Goal: Navigation & Orientation: Find specific page/section

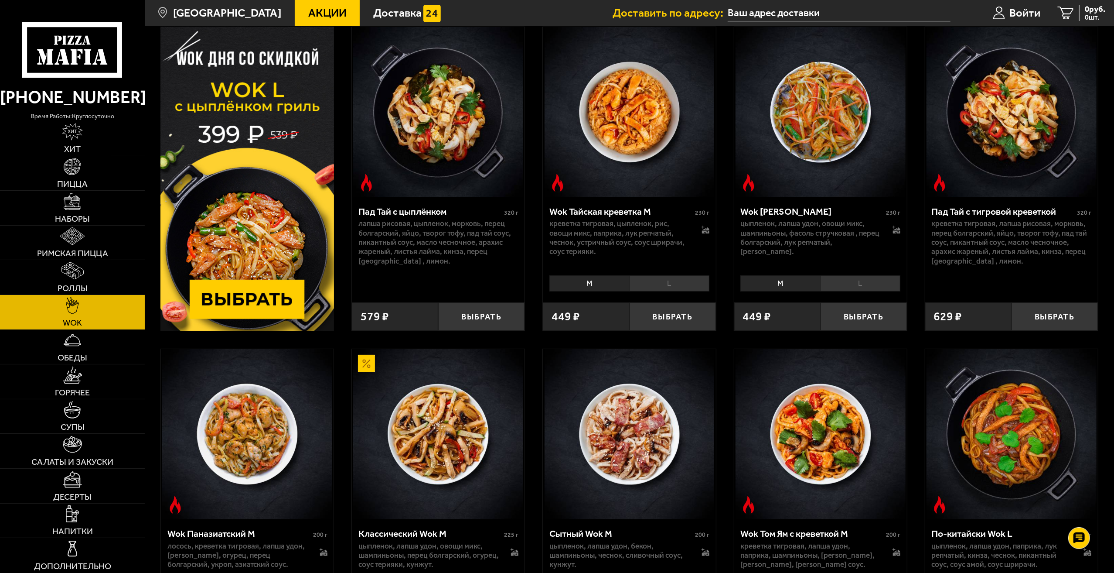
scroll to position [87, 0]
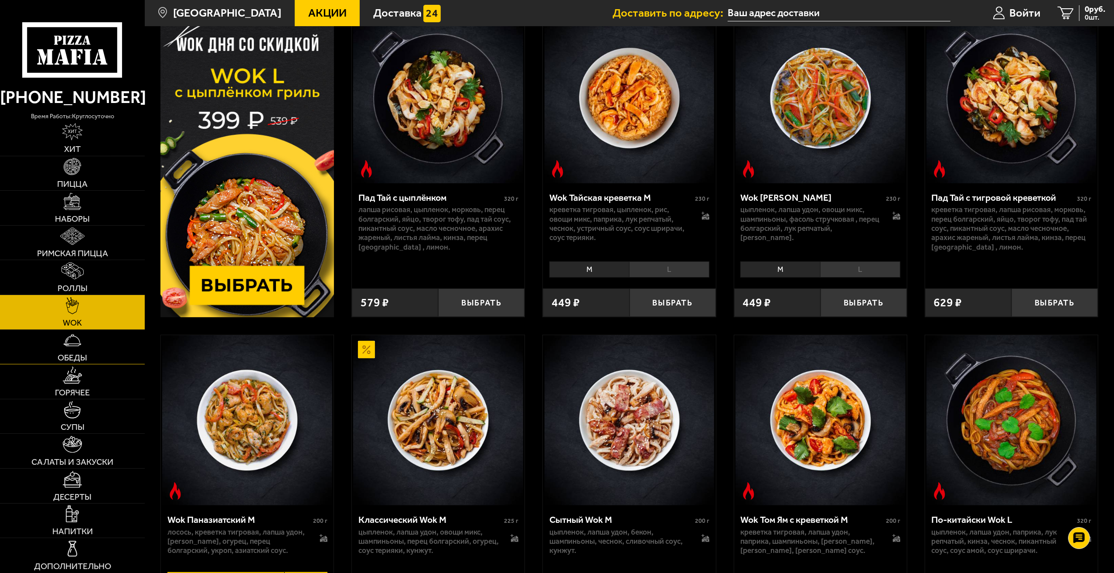
click at [72, 357] on span "Обеды" at bounding box center [73, 357] width 30 height 9
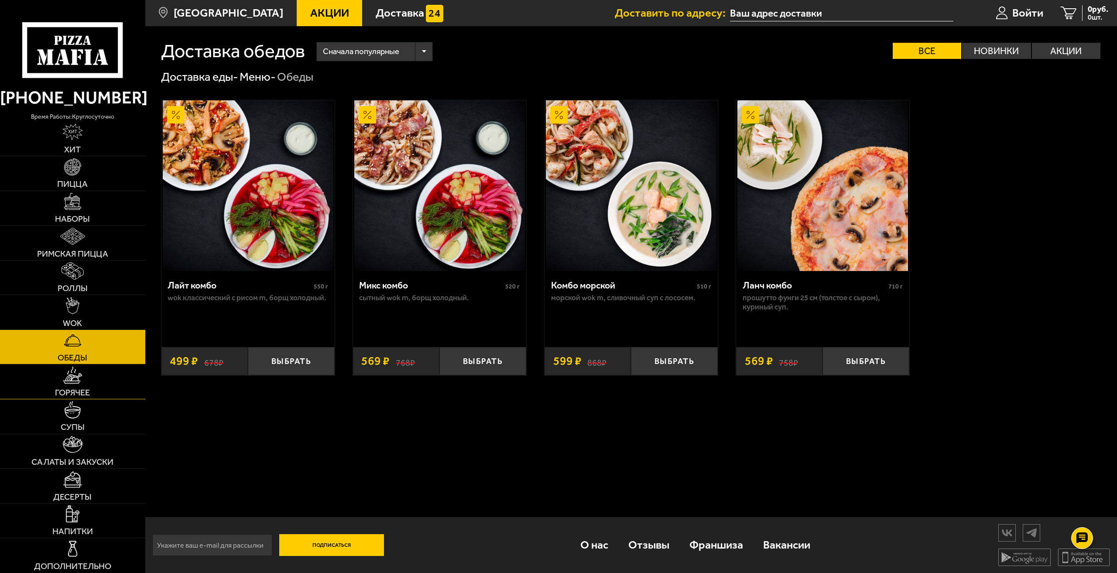
click at [89, 395] on span "Горячее" at bounding box center [72, 392] width 35 height 9
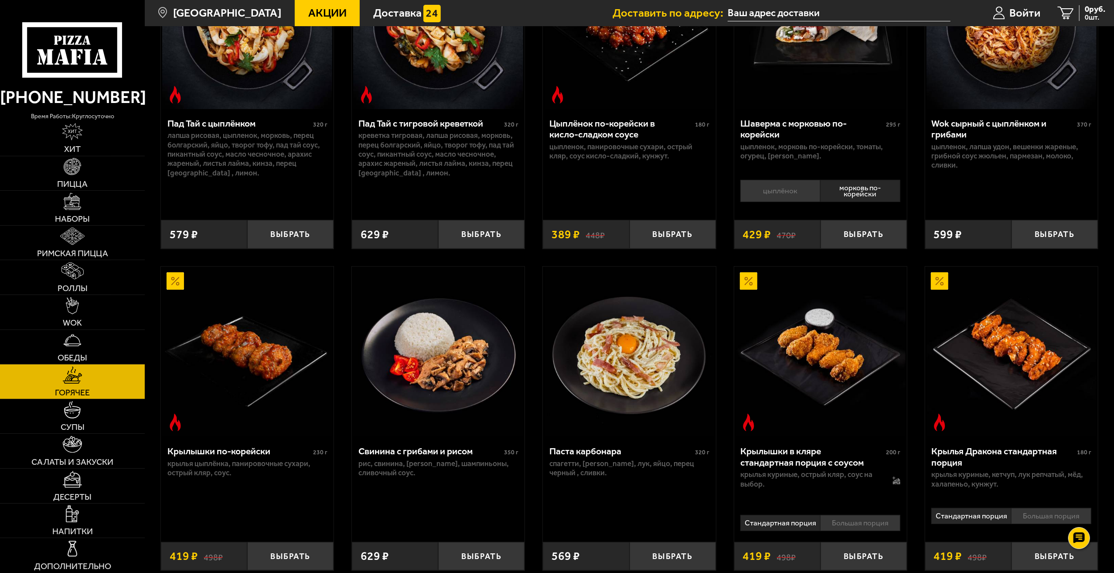
scroll to position [174, 0]
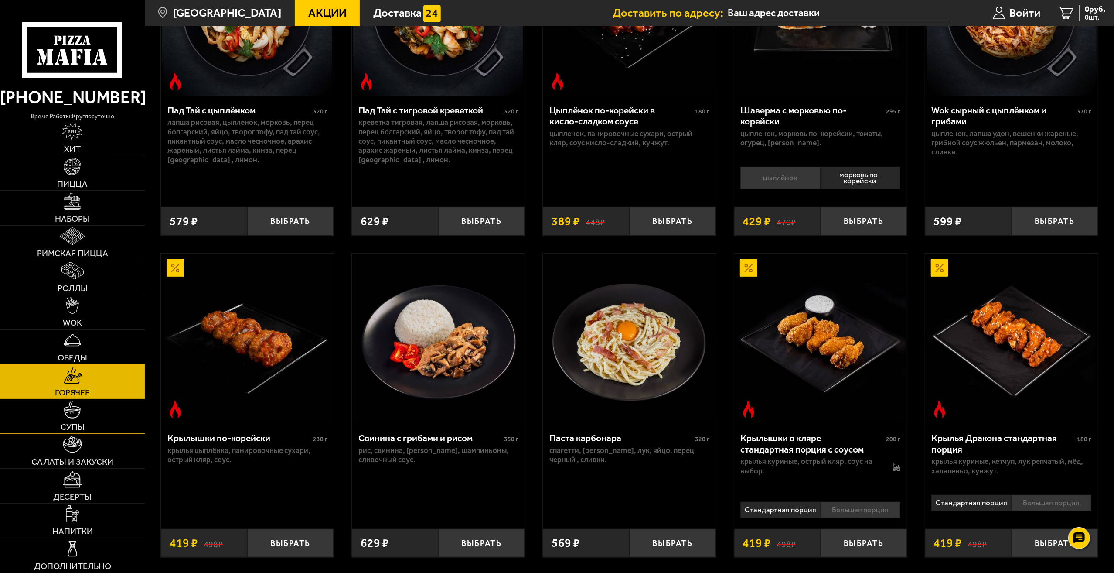
click at [96, 423] on link "Супы" at bounding box center [72, 416] width 145 height 34
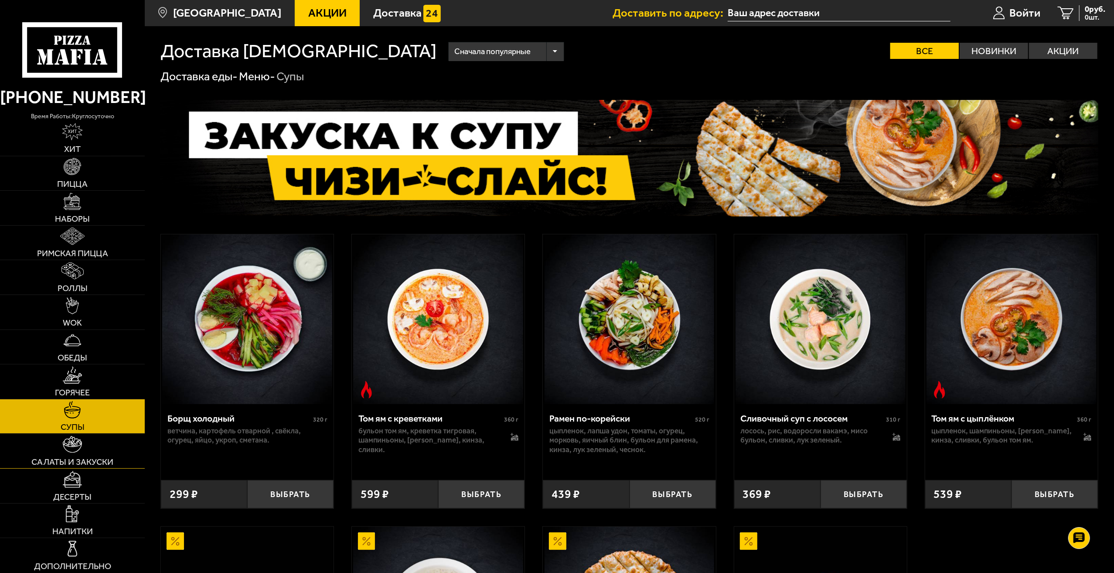
click at [98, 452] on link "Салаты и закуски" at bounding box center [72, 451] width 145 height 34
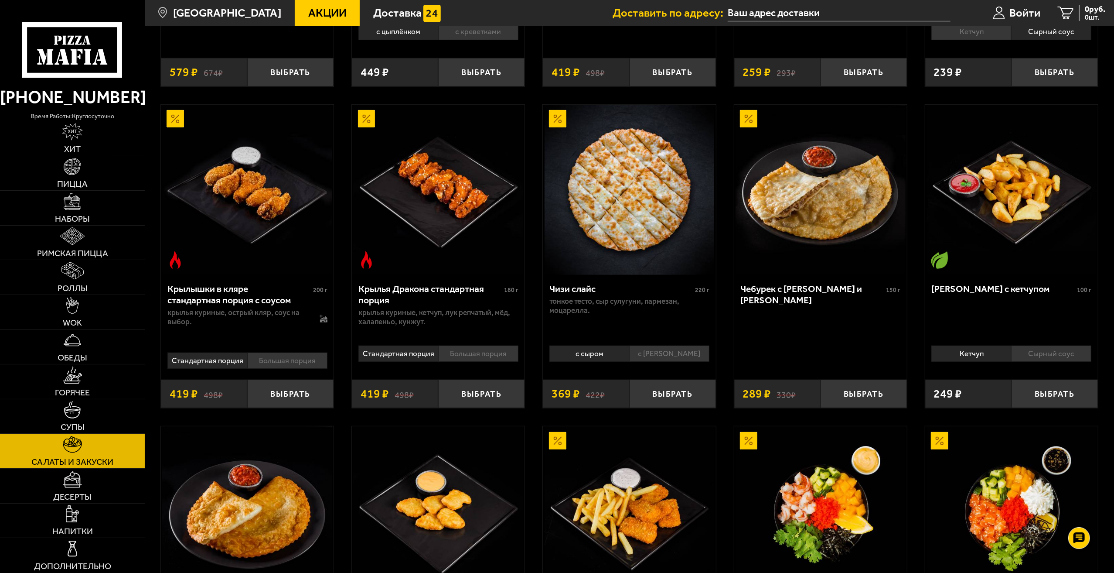
scroll to position [315, 0]
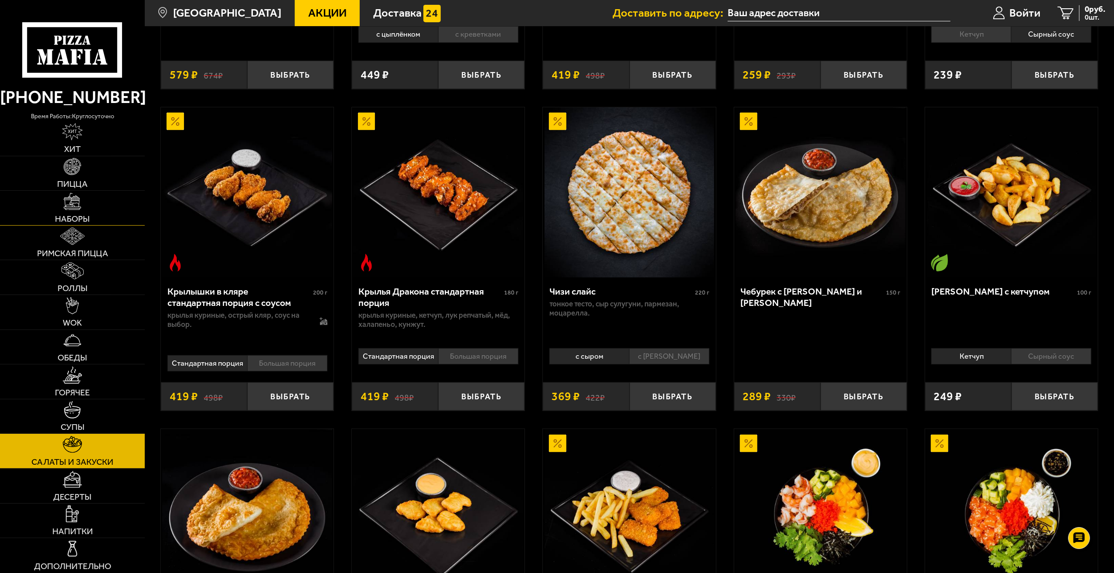
click at [70, 216] on span "Наборы" at bounding box center [72, 219] width 35 height 9
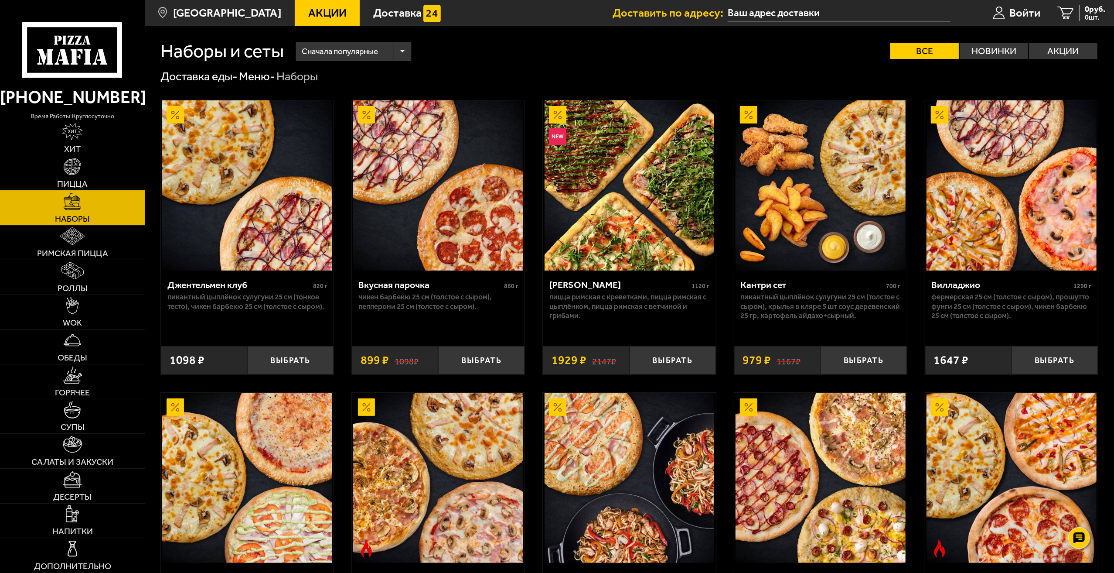
click at [83, 167] on link "Пицца" at bounding box center [72, 173] width 145 height 34
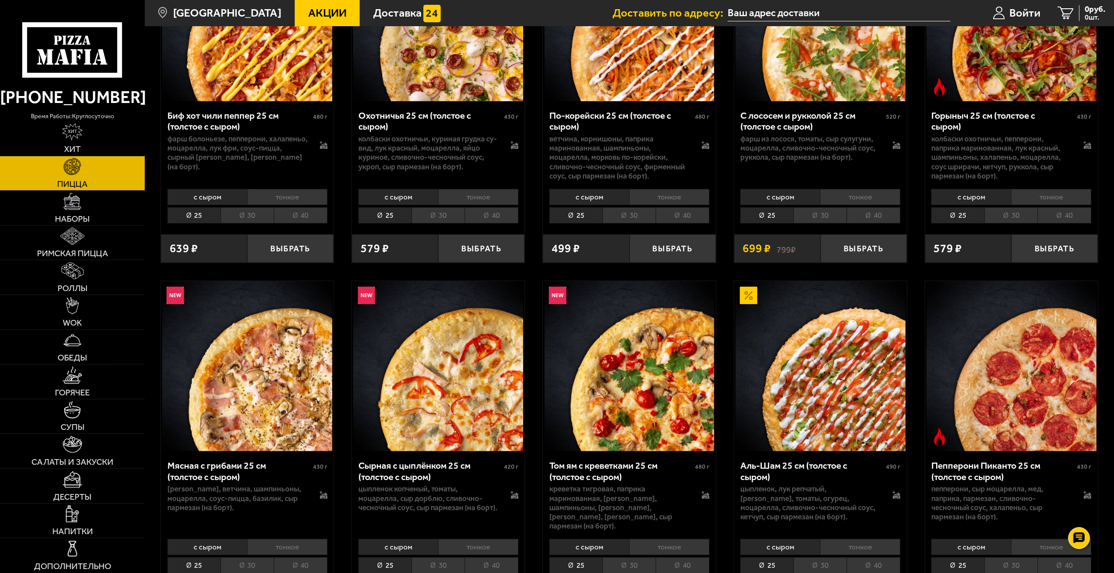
scroll to position [218, 0]
